Goal: Information Seeking & Learning: Learn about a topic

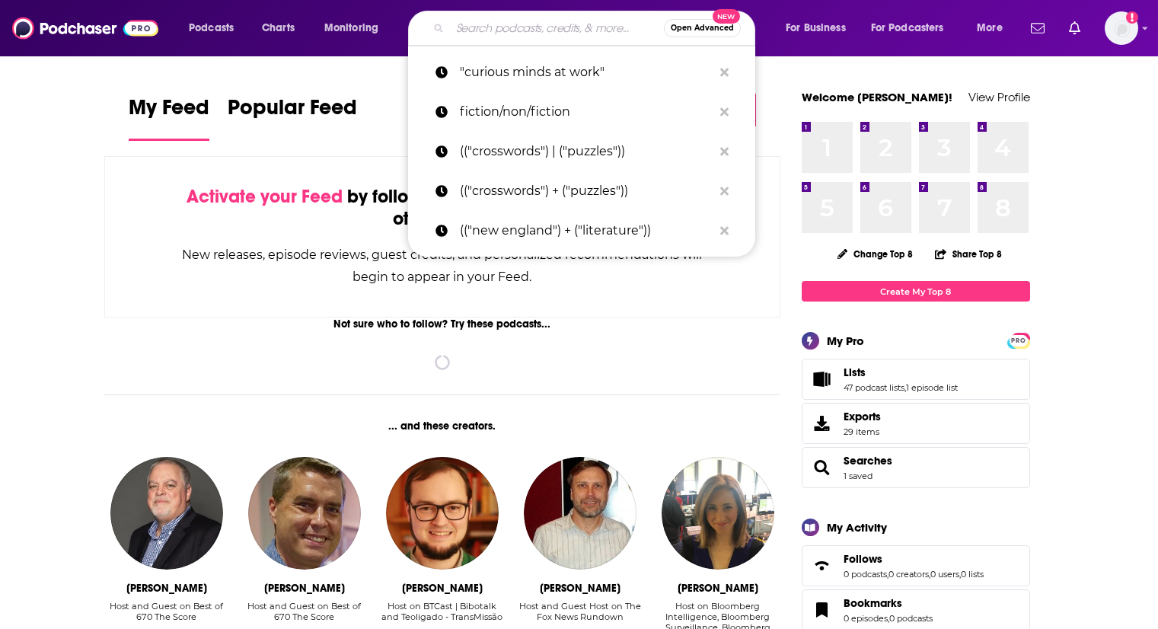
click at [487, 30] on input "Search podcasts, credits, & more..." at bounding box center [557, 28] width 214 height 24
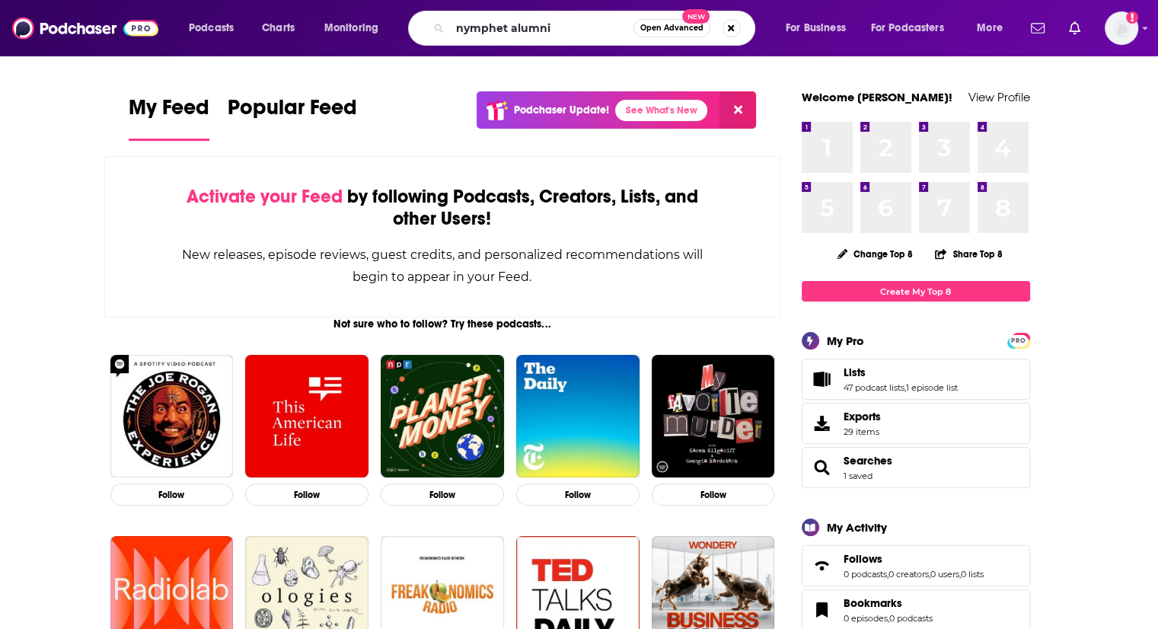
type input "nymphet alumni"
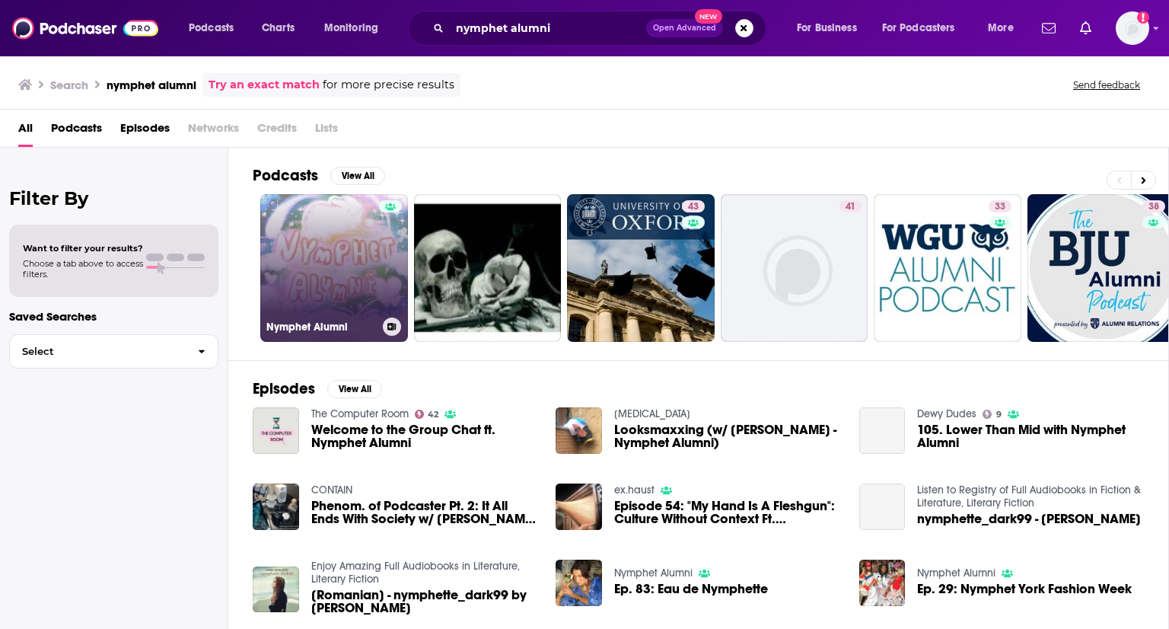
click at [298, 212] on link "Nymphet Alumni" at bounding box center [334, 268] width 148 height 148
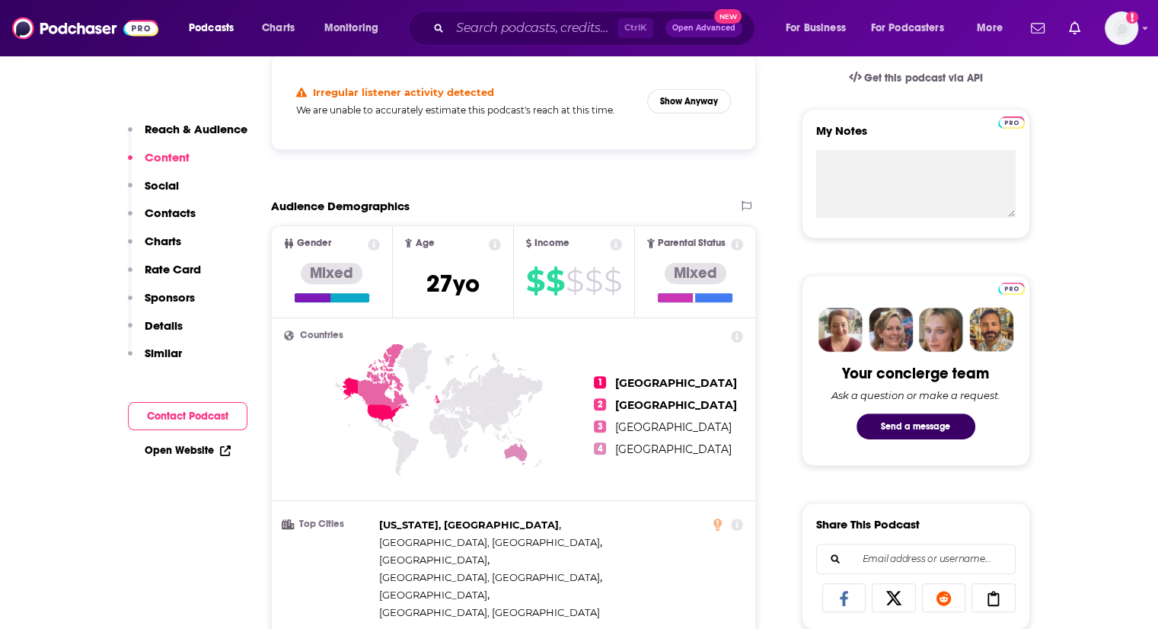
scroll to position [508, 0]
click at [691, 102] on button "Show Anyway" at bounding box center [689, 102] width 84 height 24
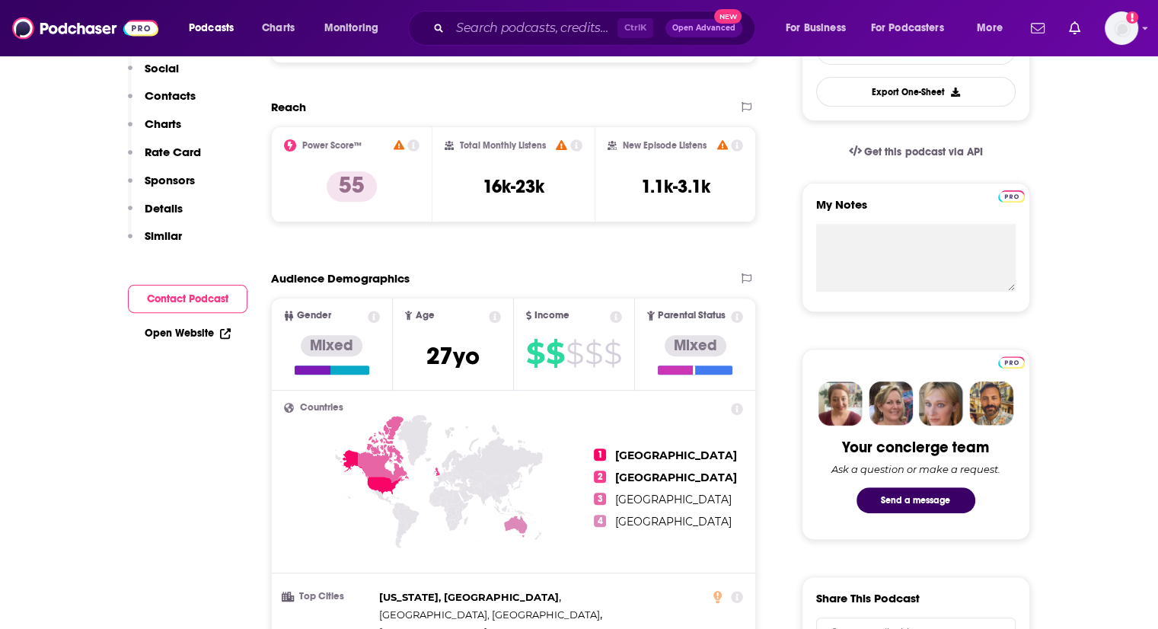
scroll to position [0, 0]
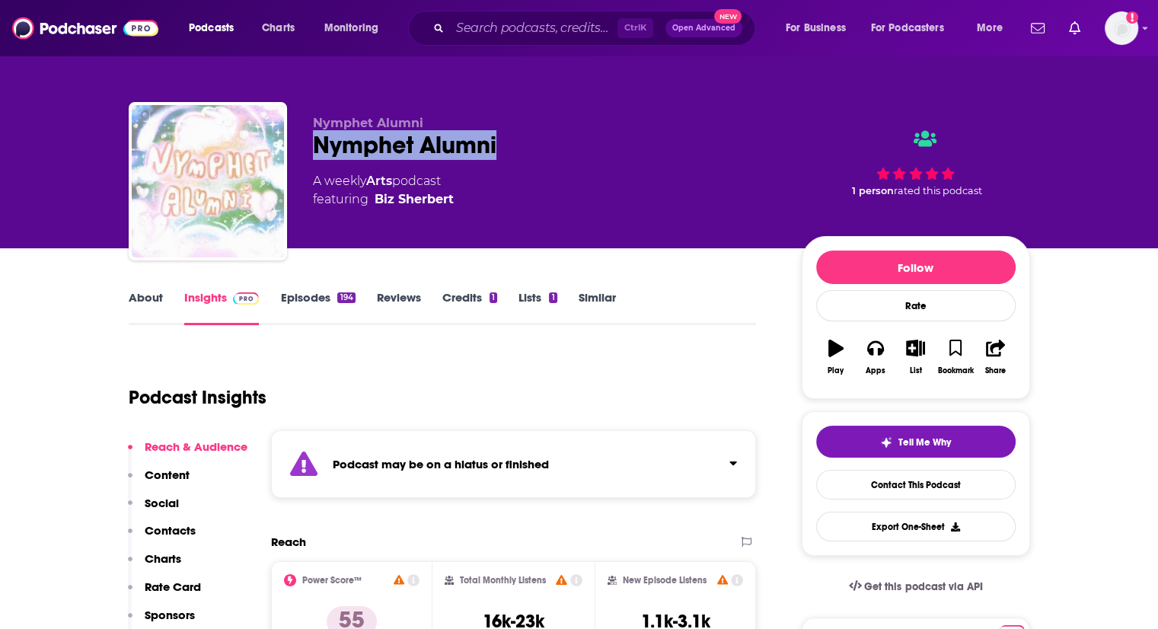
drag, startPoint x: 314, startPoint y: 147, endPoint x: 502, endPoint y: 161, distance: 188.5
click at [502, 161] on div "Nymphet Alumni Nymphet Alumni A weekly Arts podcast featuring [PERSON_NAME]" at bounding box center [545, 177] width 464 height 122
copy h2 "Nymphet Alumni"
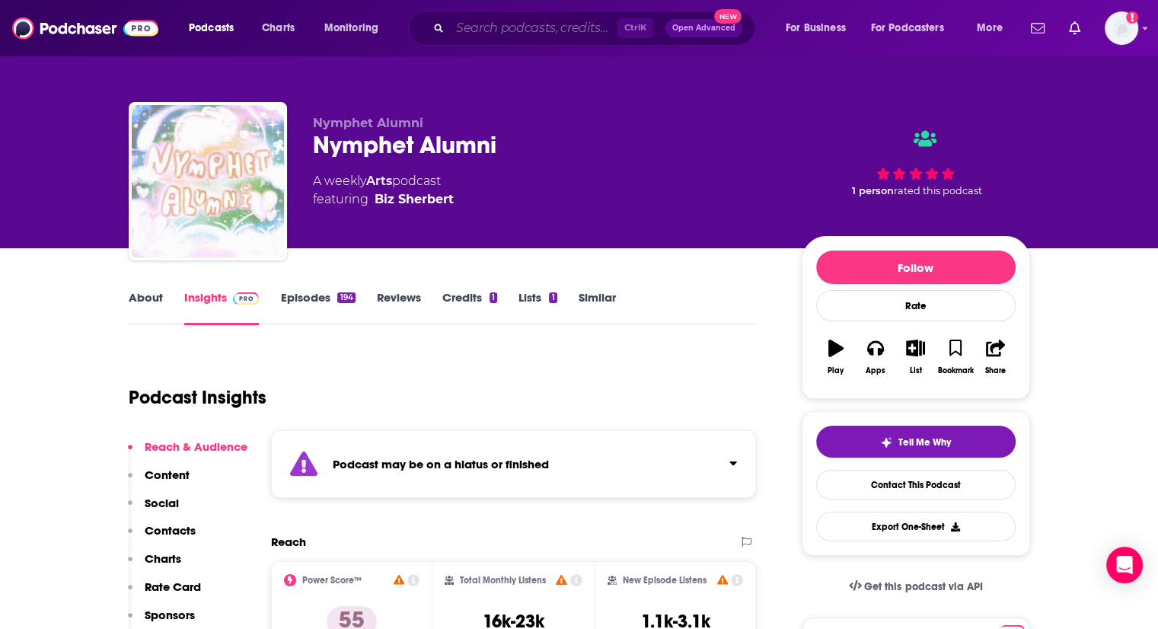
click at [510, 36] on input "Search podcasts, credits, & more..." at bounding box center [533, 28] width 167 height 24
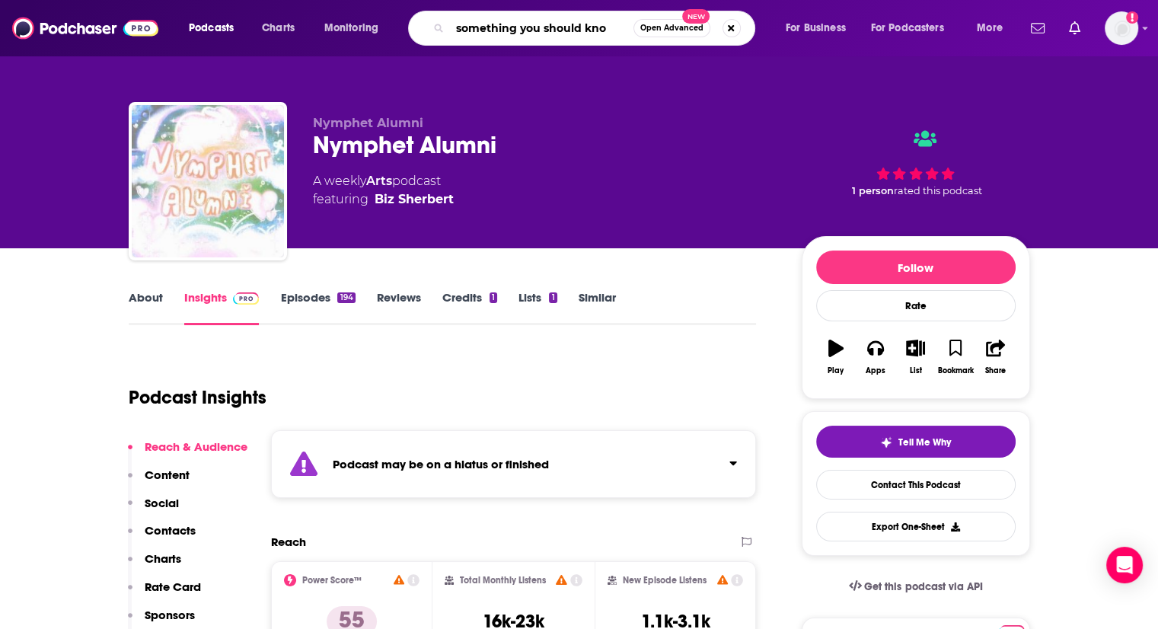
type input "something you should know"
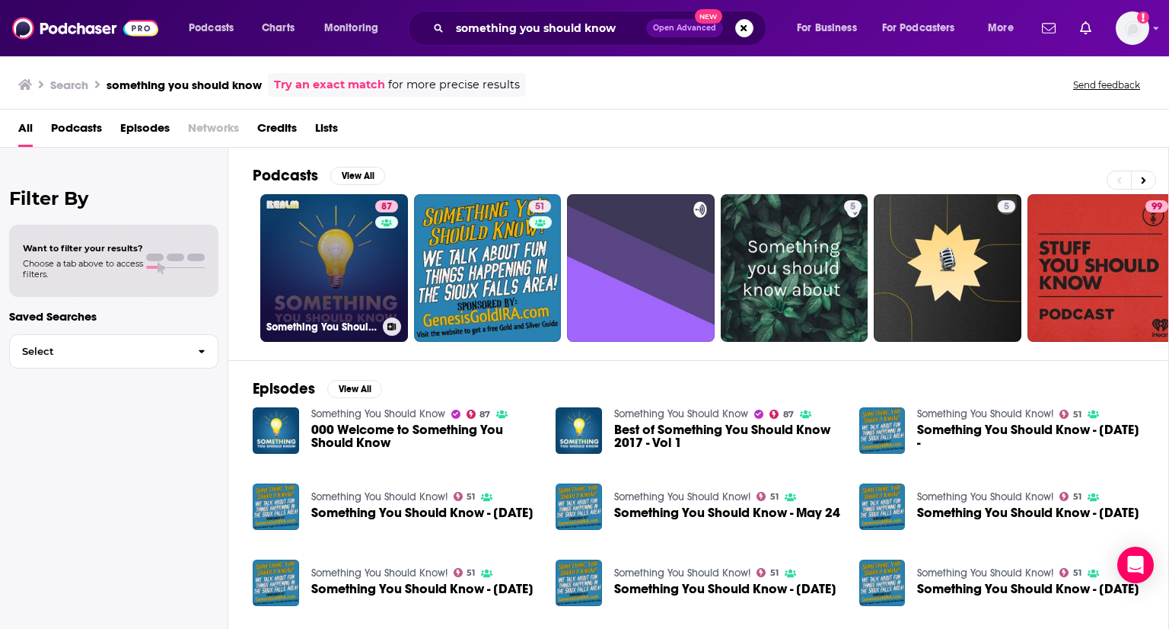
click at [319, 307] on link "87 Something You Should Know" at bounding box center [334, 268] width 148 height 148
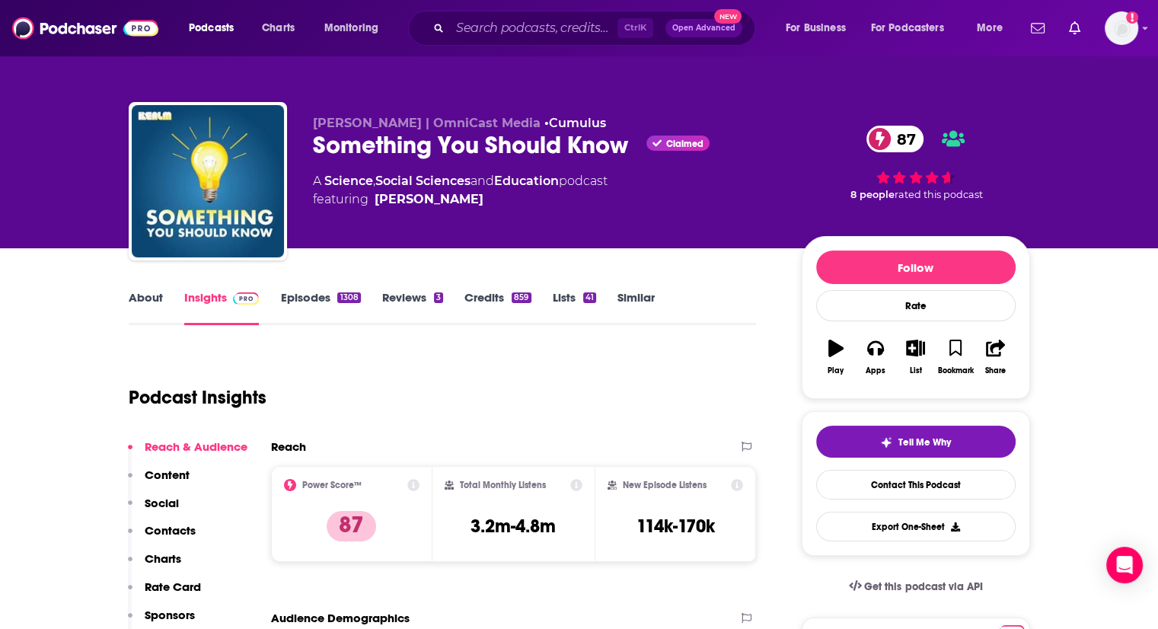
click at [305, 305] on link "Episodes 1308" at bounding box center [320, 307] width 80 height 35
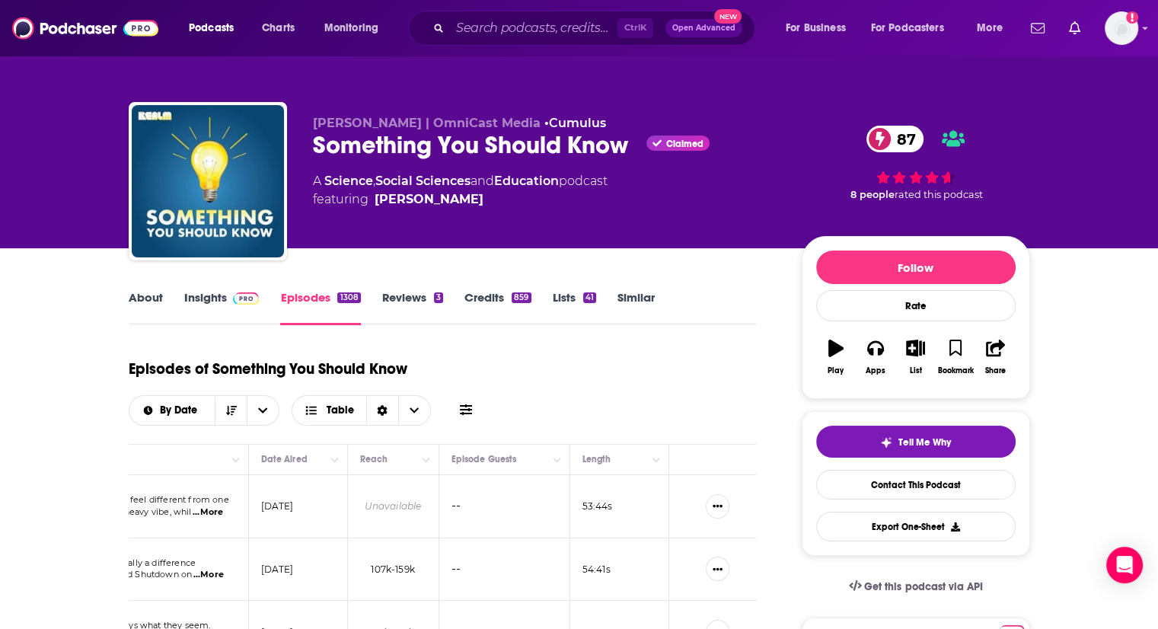
click at [206, 299] on link "Insights" at bounding box center [221, 307] width 75 height 35
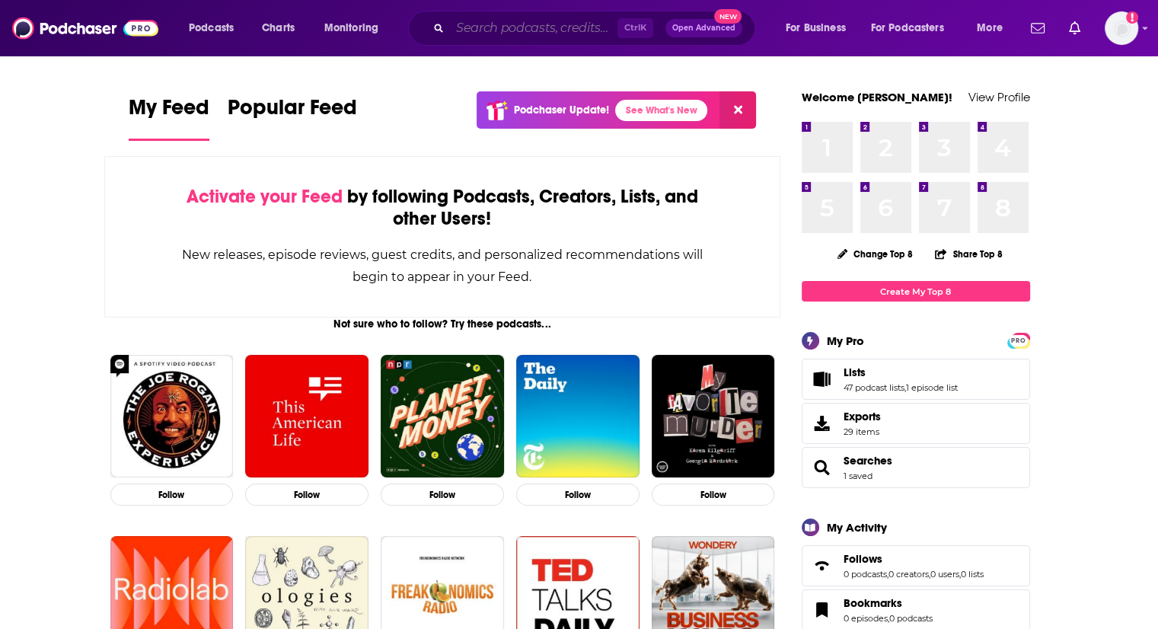
click at [502, 26] on input "Search podcasts, credits, & more..." at bounding box center [533, 28] width 167 height 24
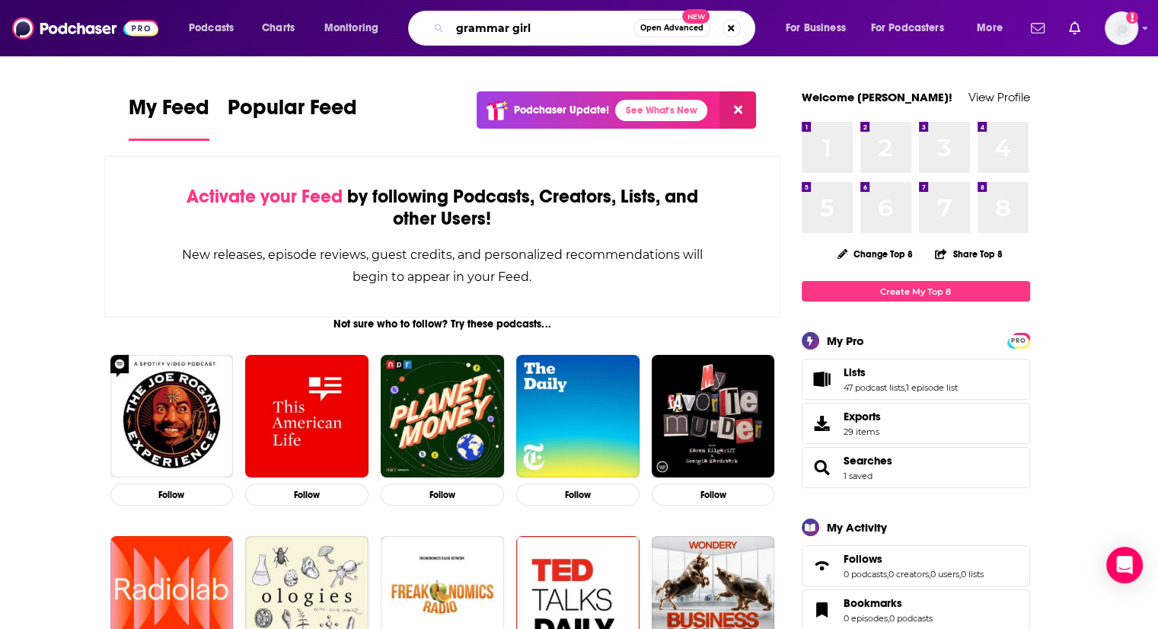
type input "grammar girl"
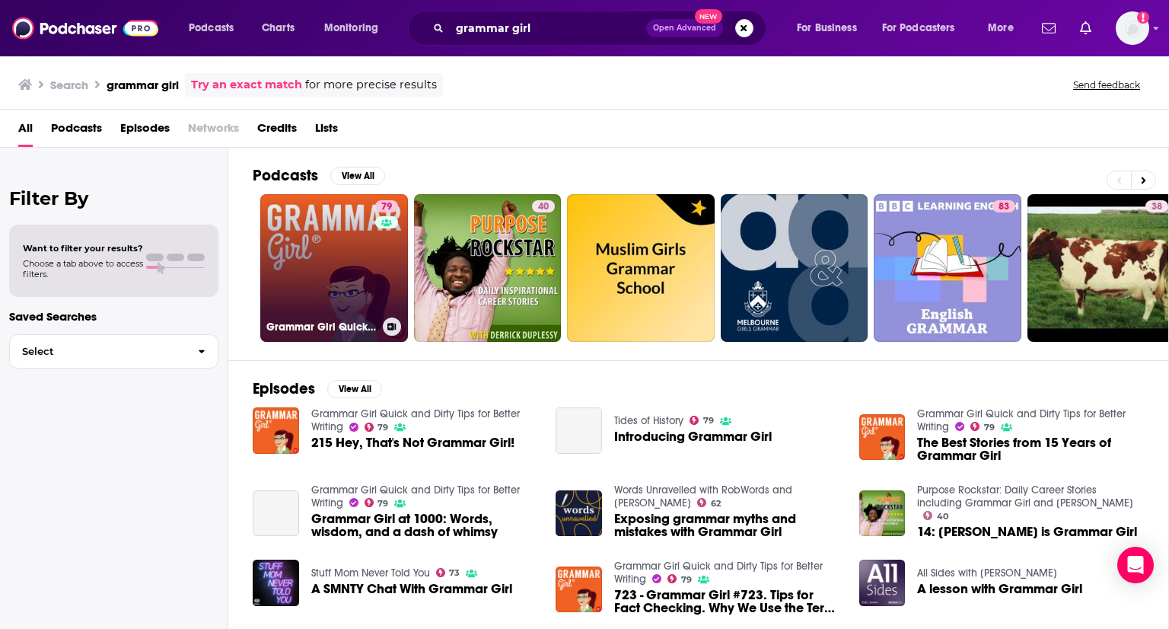
click at [320, 218] on link "79 Grammar Girl Quick and Dirty Tips for Better Writing" at bounding box center [334, 268] width 148 height 148
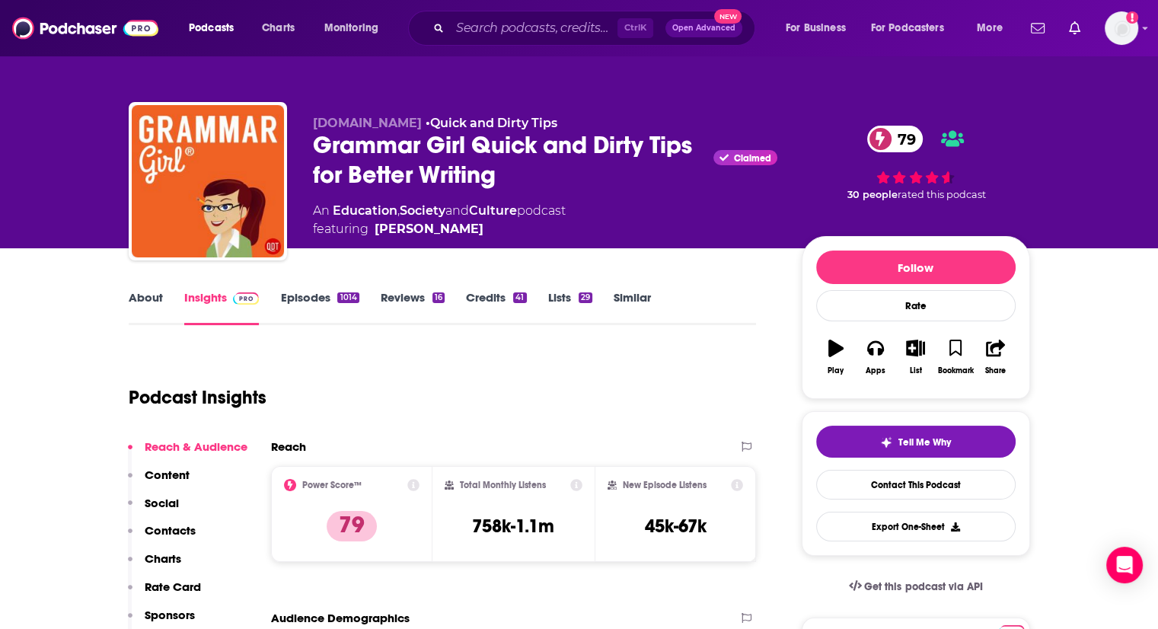
click at [288, 303] on link "Episodes 1014" at bounding box center [319, 307] width 78 height 35
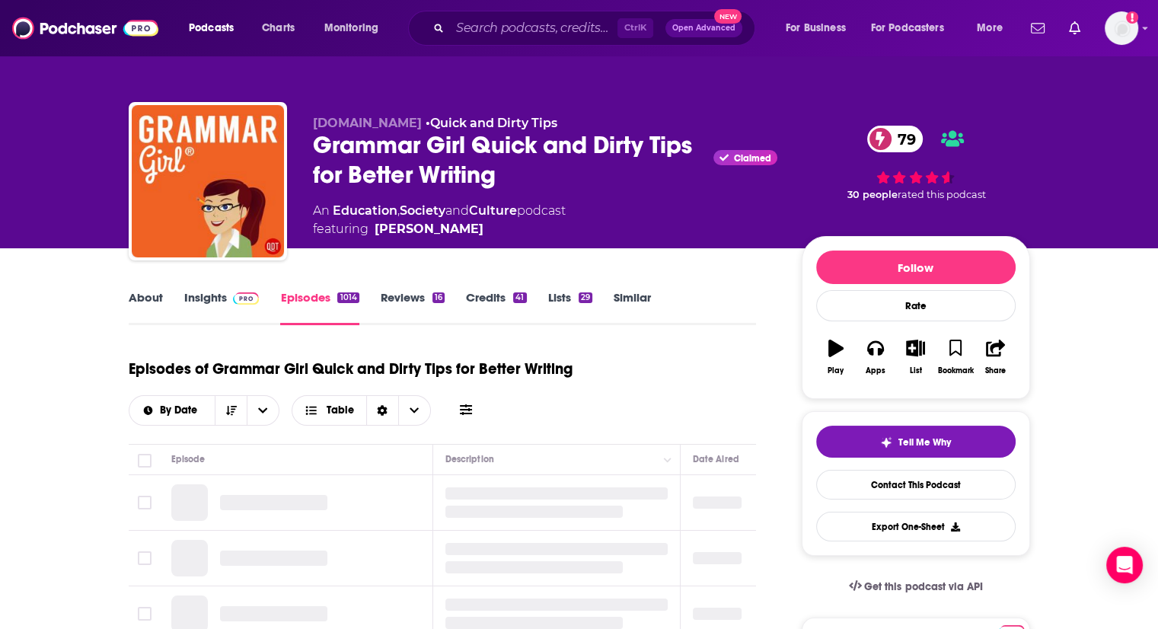
click at [211, 304] on link "Insights" at bounding box center [221, 307] width 75 height 35
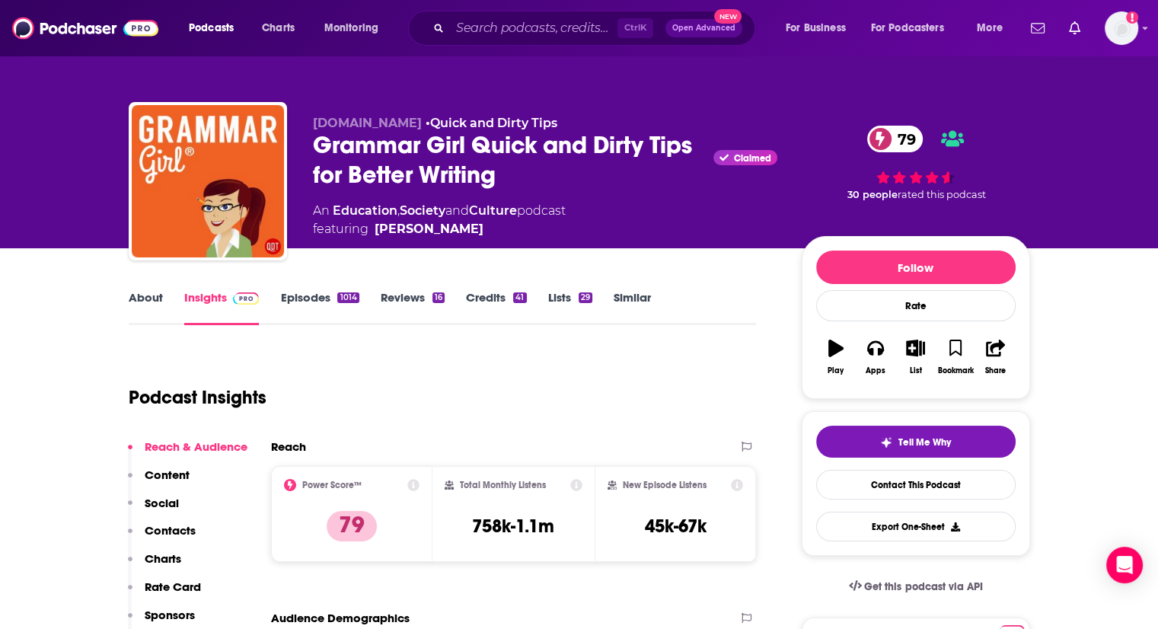
click at [295, 307] on link "Episodes 1014" at bounding box center [319, 307] width 78 height 35
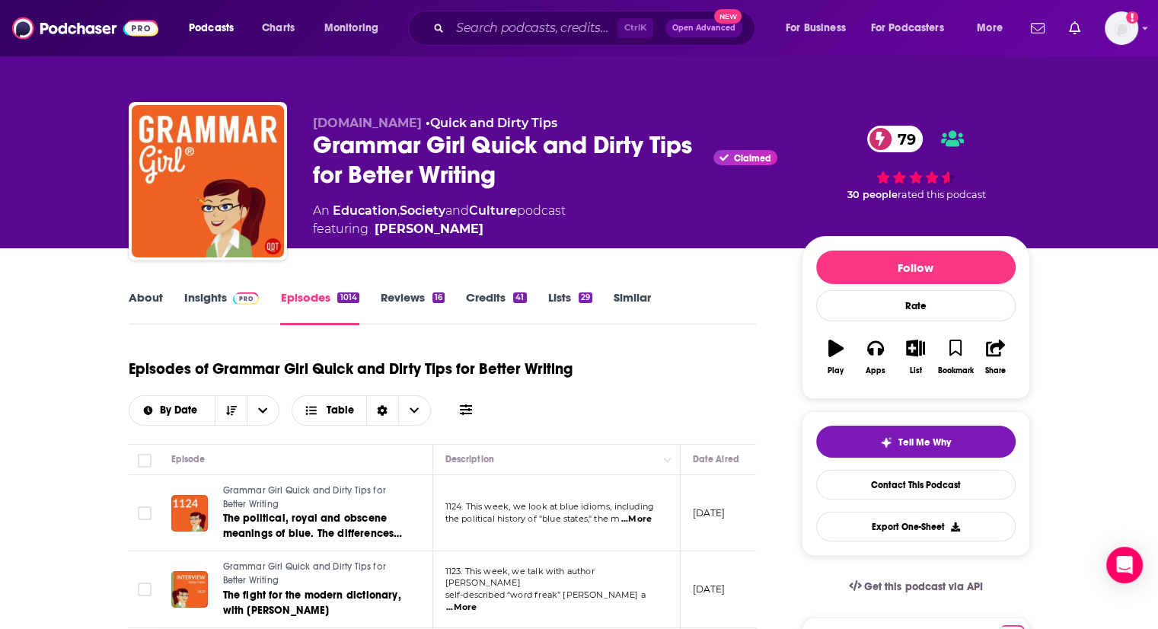
click at [186, 319] on link "Insights" at bounding box center [221, 307] width 75 height 35
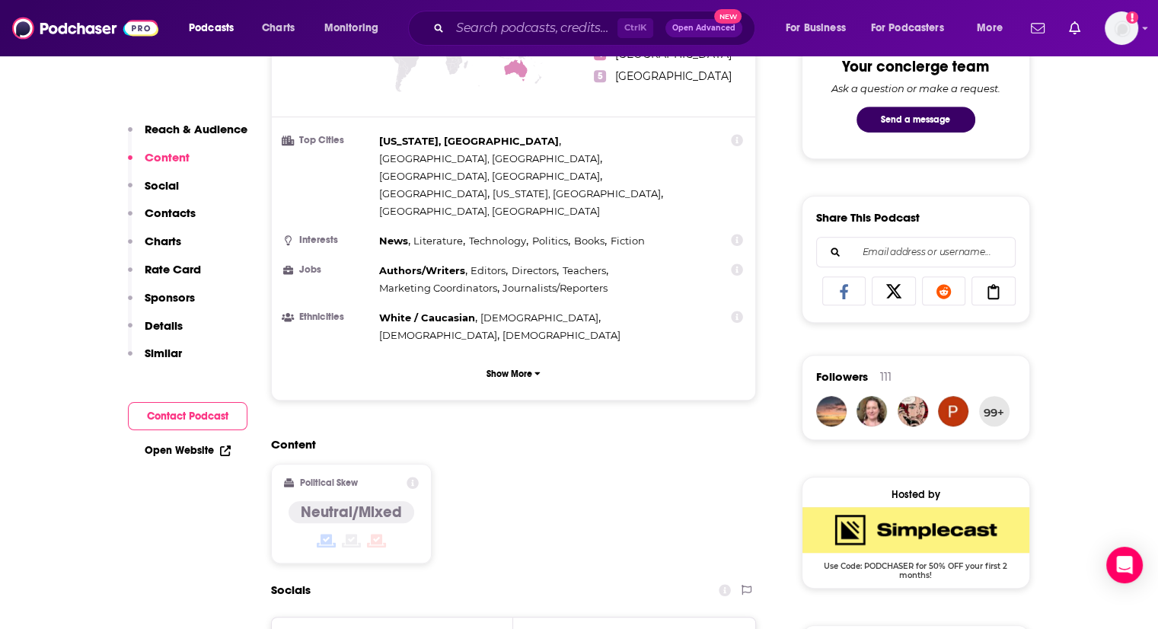
scroll to position [478, 0]
